Goal: Task Accomplishment & Management: Use online tool/utility

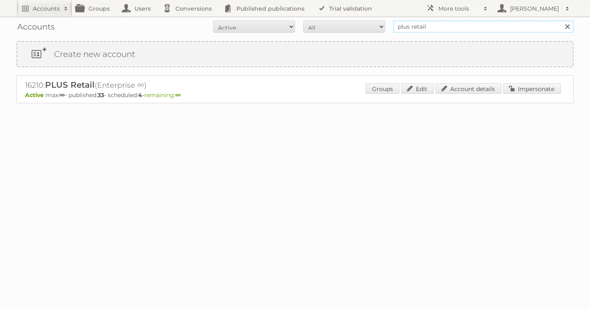
drag, startPoint x: 437, startPoint y: 28, endPoint x: 303, endPoint y: 28, distance: 133.6
click at [308, 28] on form "All Active Expired Pending All Paid Trials Self service plus retail Search" at bounding box center [295, 26] width 558 height 12
type input "hema"
click at [561, 20] on input "Search" at bounding box center [567, 26] width 12 height 12
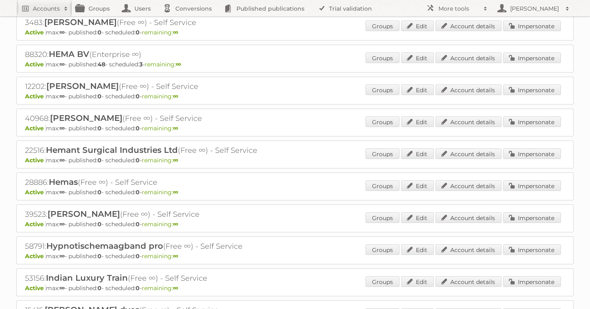
scroll to position [479, 0]
click at [541, 53] on link "Impersonate" at bounding box center [532, 57] width 58 height 11
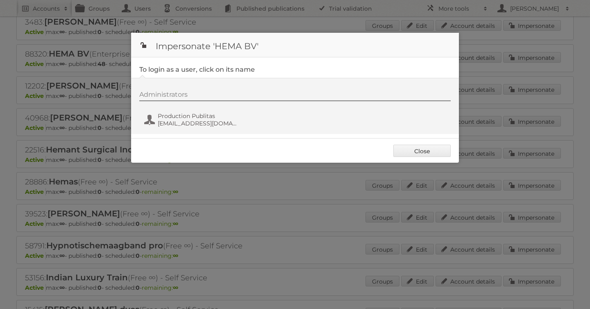
click at [195, 107] on div "Administrators Production Publitas fs+hema@publitas.com" at bounding box center [299, 110] width 320 height 39
click at [183, 111] on div "Administrators Production Publitas fs+hema@publitas.com" at bounding box center [299, 110] width 320 height 39
click at [177, 116] on span "Production Publitas" at bounding box center [198, 115] width 80 height 7
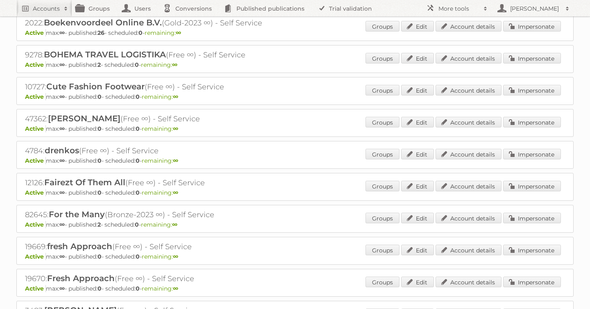
scroll to position [0, 0]
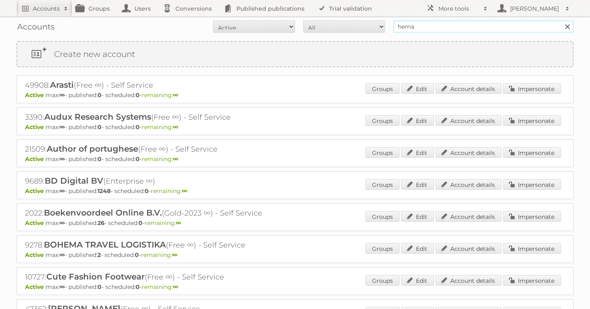
drag, startPoint x: 427, startPoint y: 27, endPoint x: 315, endPoint y: 19, distance: 111.8
click at [315, 19] on div "Accounts All Active Expired Pending All Paid Trials Self service hema Search" at bounding box center [295, 26] width 558 height 20
type input "as watson"
click at [561, 20] on input "Search" at bounding box center [567, 26] width 12 height 12
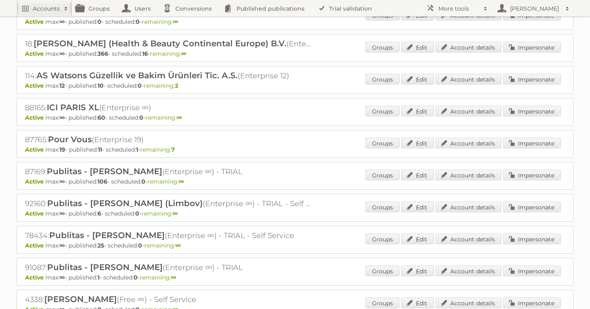
scroll to position [107, 0]
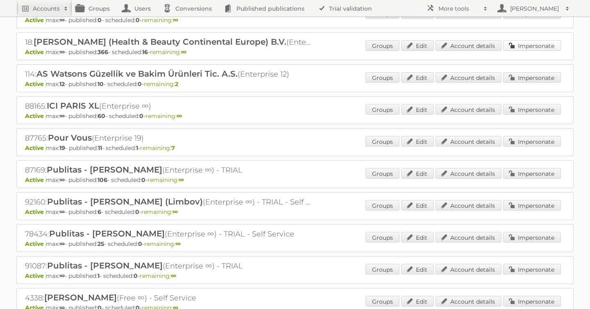
click at [531, 43] on link "Impersonate" at bounding box center [532, 45] width 58 height 11
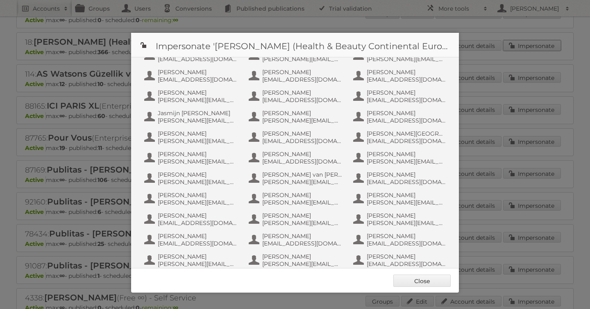
scroll to position [533, 0]
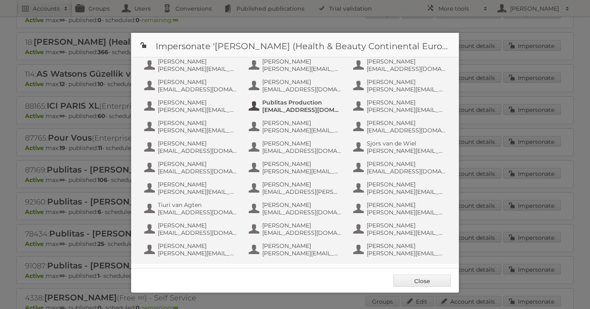
click at [301, 106] on span "[EMAIL_ADDRESS][DOMAIN_NAME]" at bounding box center [302, 109] width 80 height 7
